Goal: Information Seeking & Learning: Learn about a topic

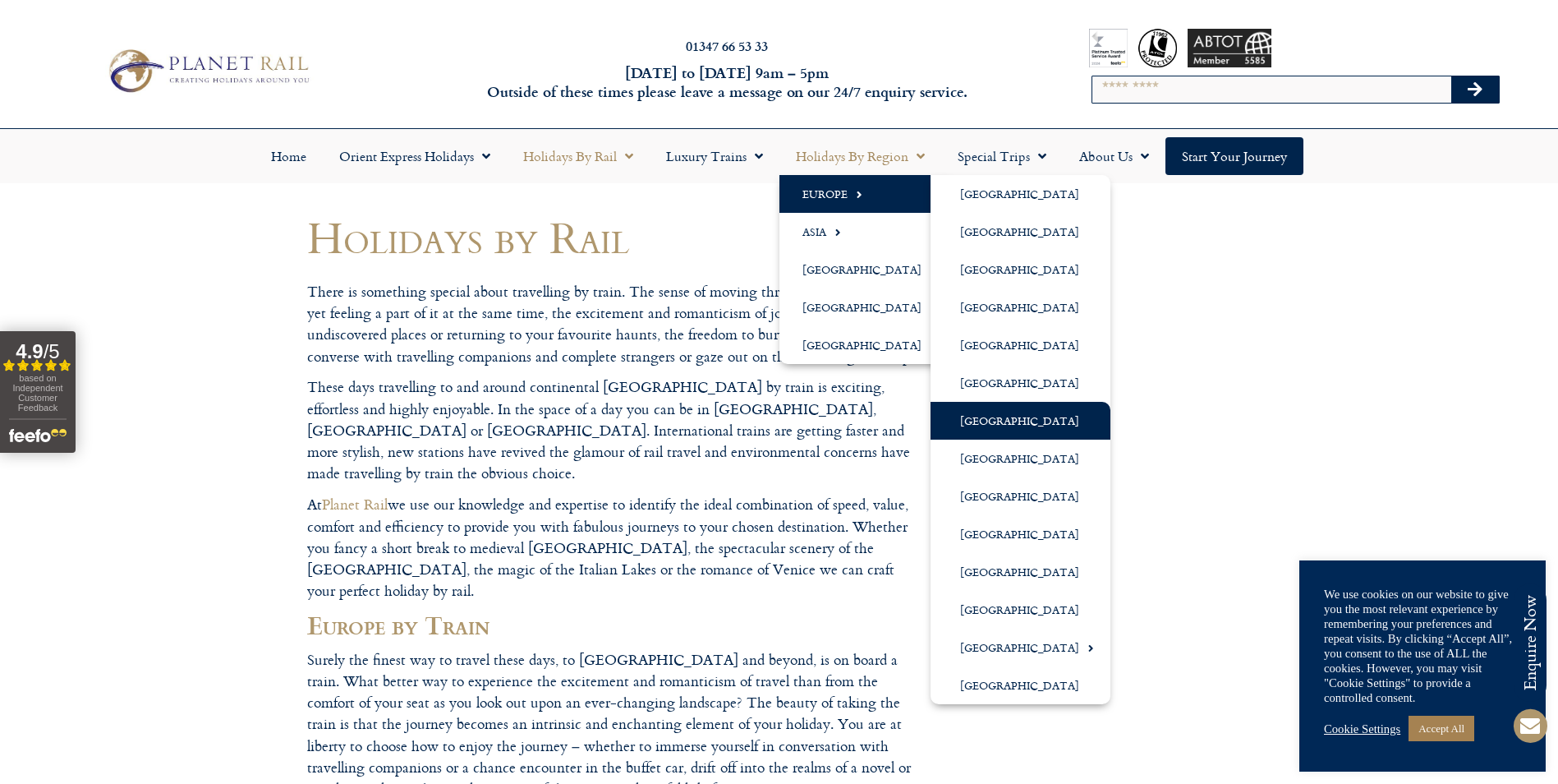
click at [988, 419] on link "[GEOGRAPHIC_DATA]" at bounding box center [1021, 420] width 180 height 38
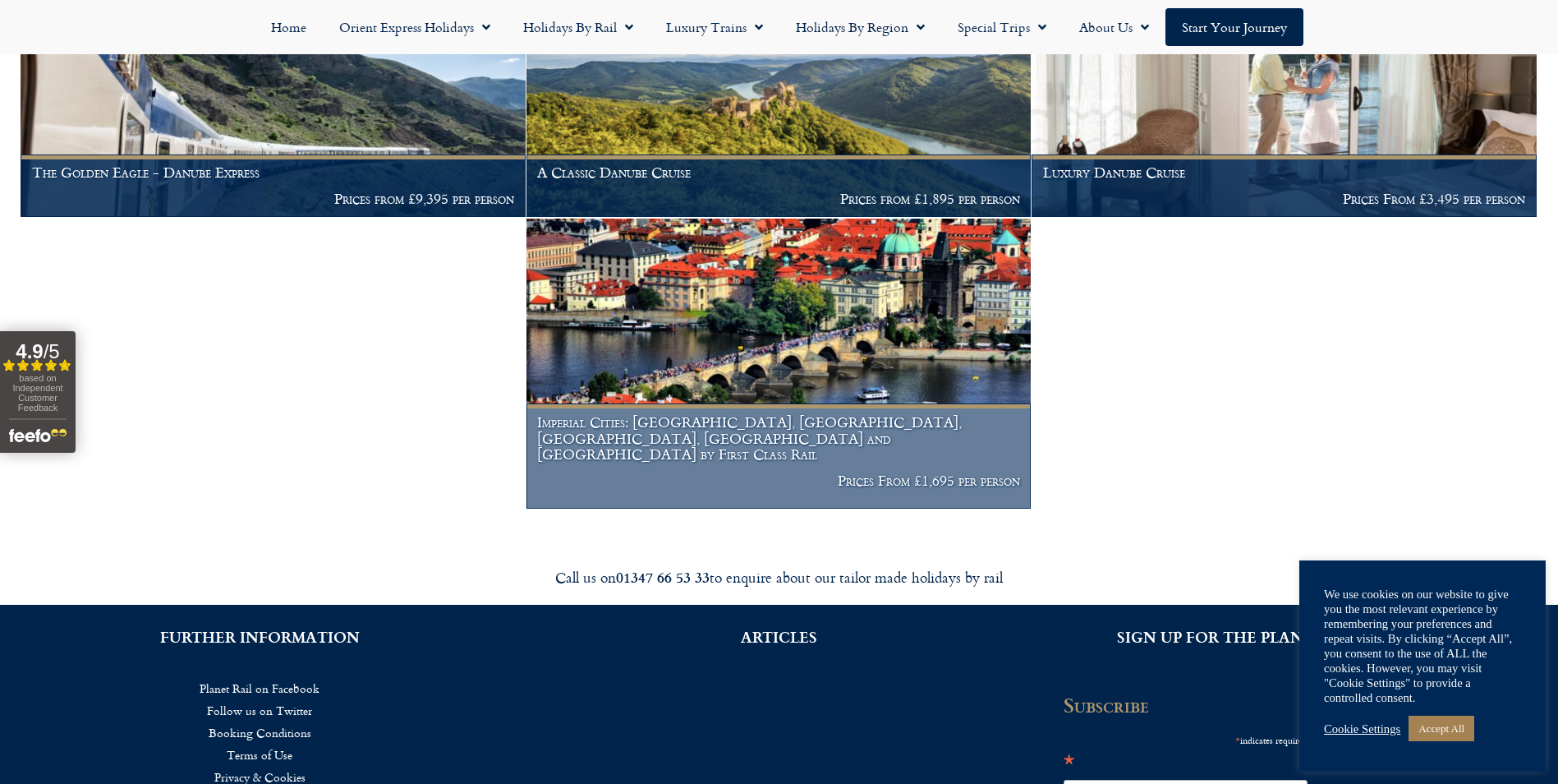
scroll to position [493, 0]
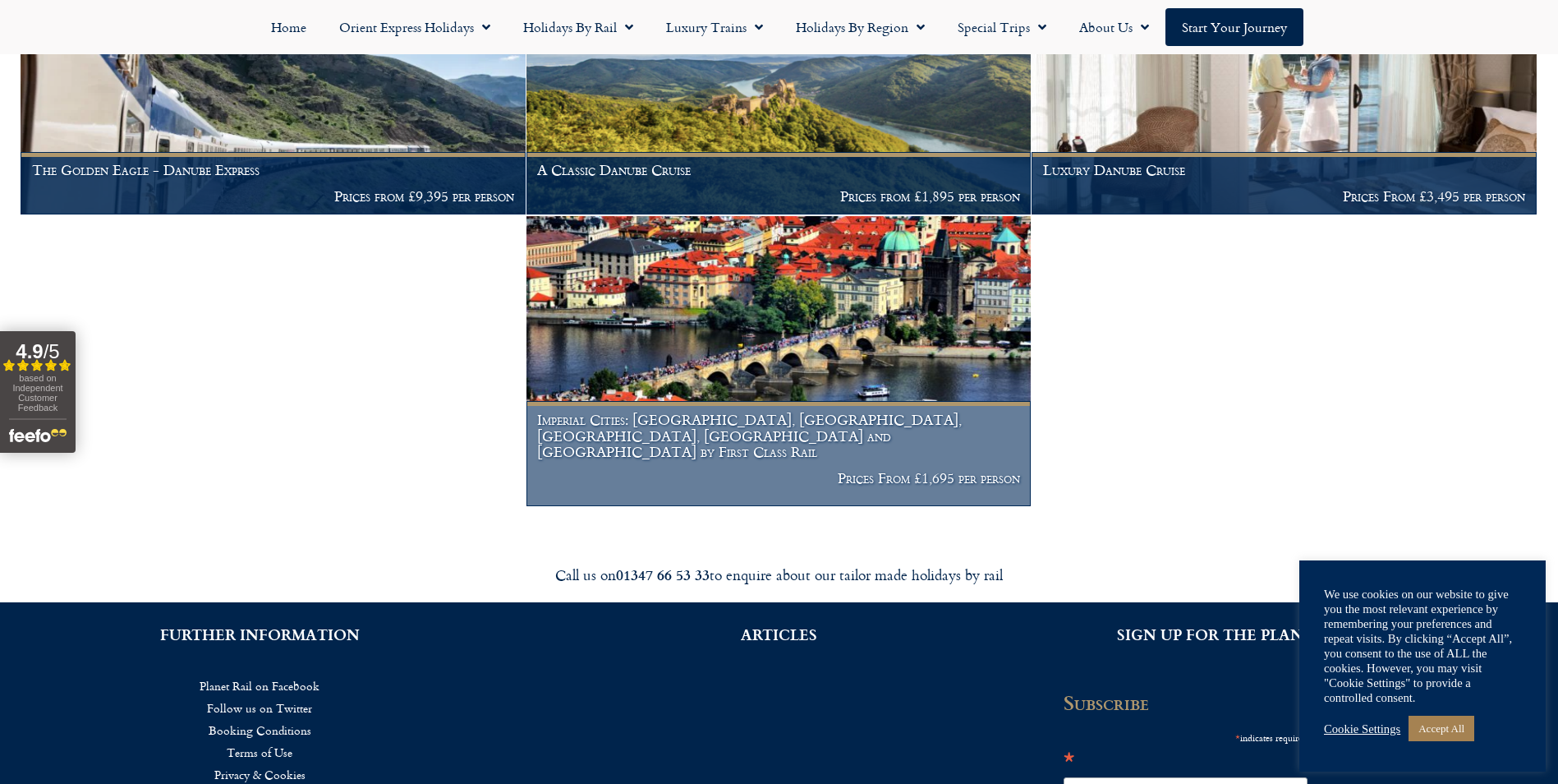
click at [800, 364] on img at bounding box center [779, 361] width 505 height 290
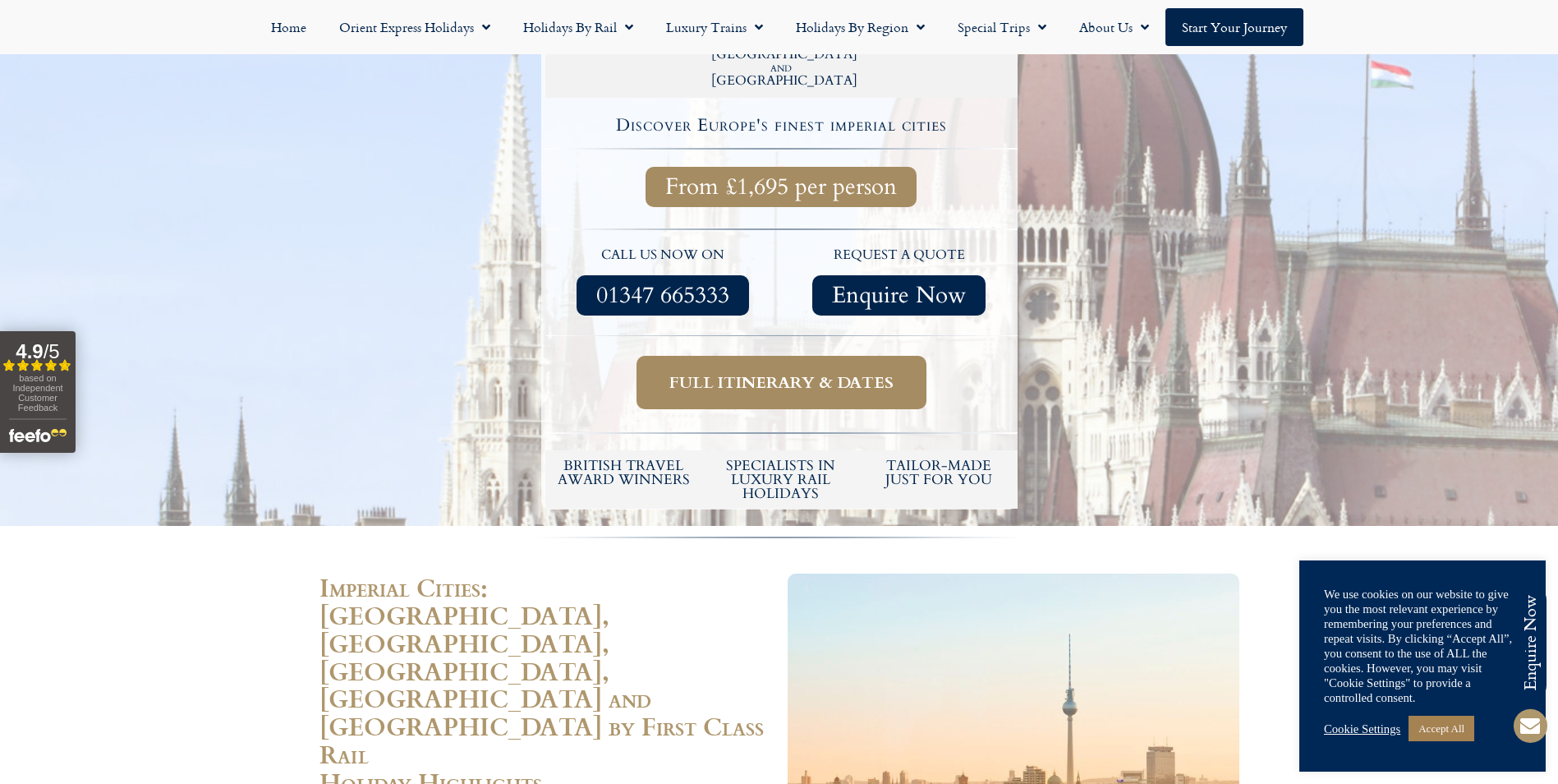
scroll to position [740, 0]
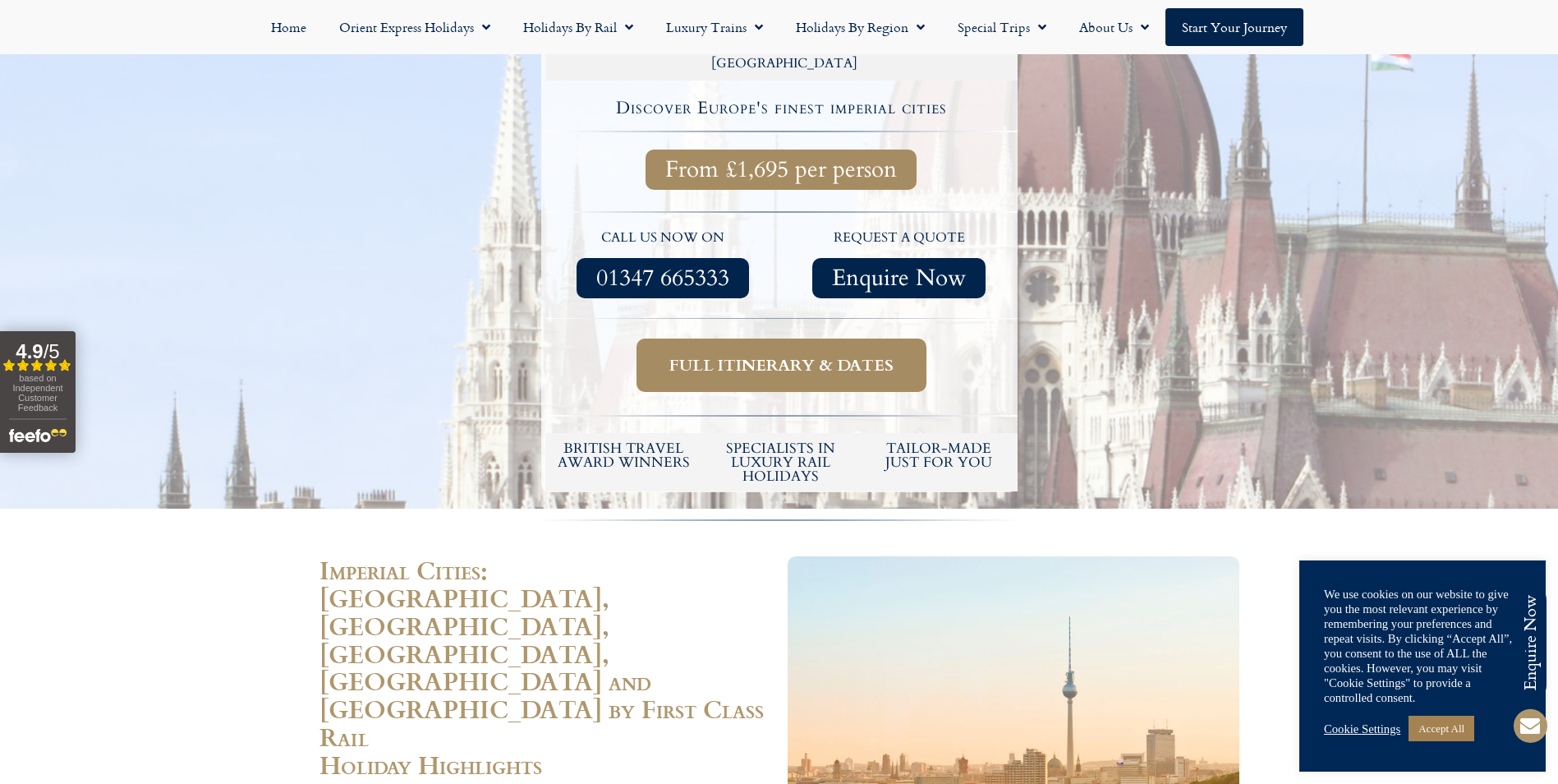
click at [738, 355] on span "Full itinerary & dates" at bounding box center [781, 365] width 225 height 20
click at [759, 355] on span "Full itinerary & dates" at bounding box center [781, 365] width 225 height 20
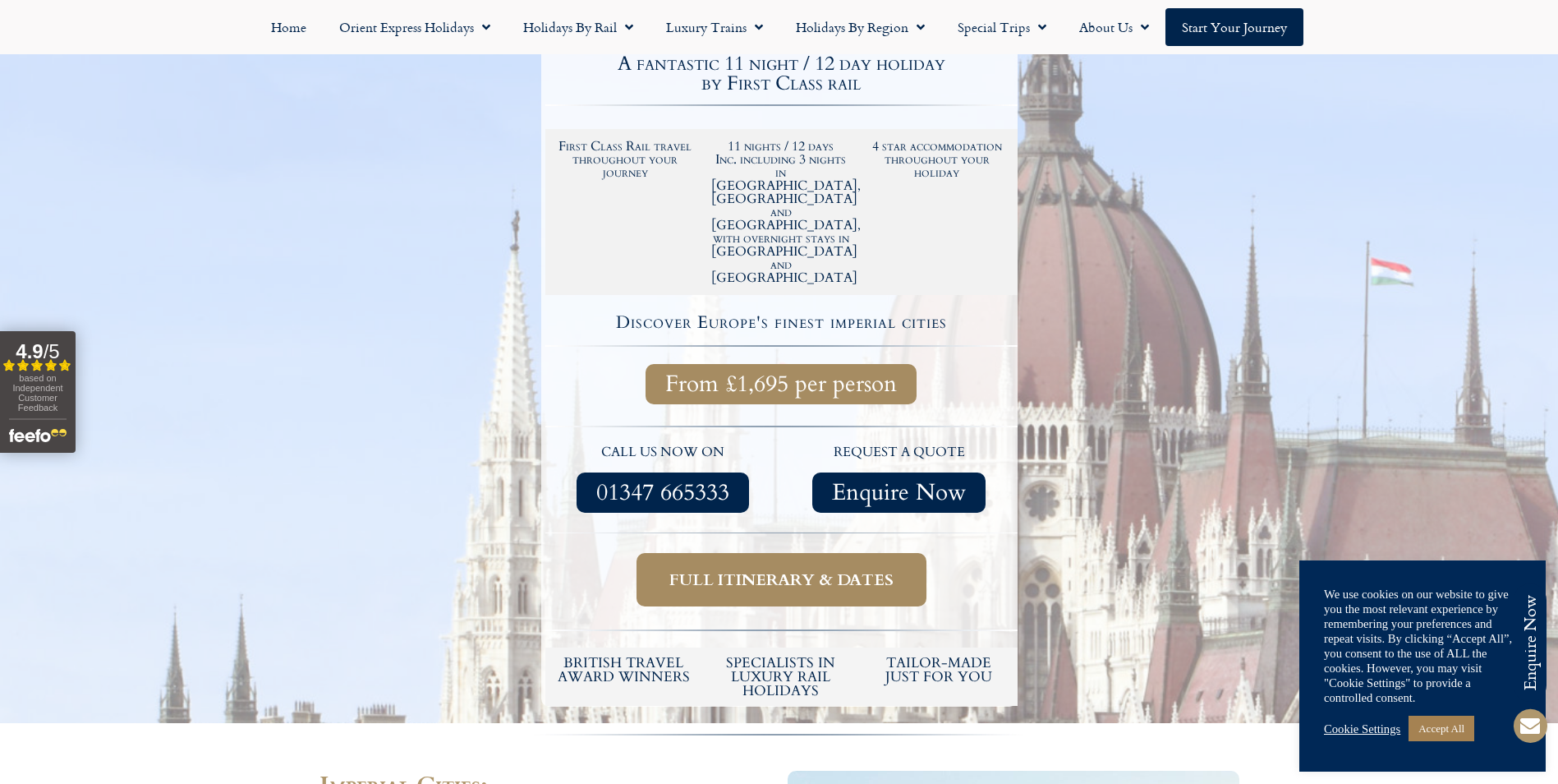
scroll to position [493, 0]
